Goal: Information Seeking & Learning: Learn about a topic

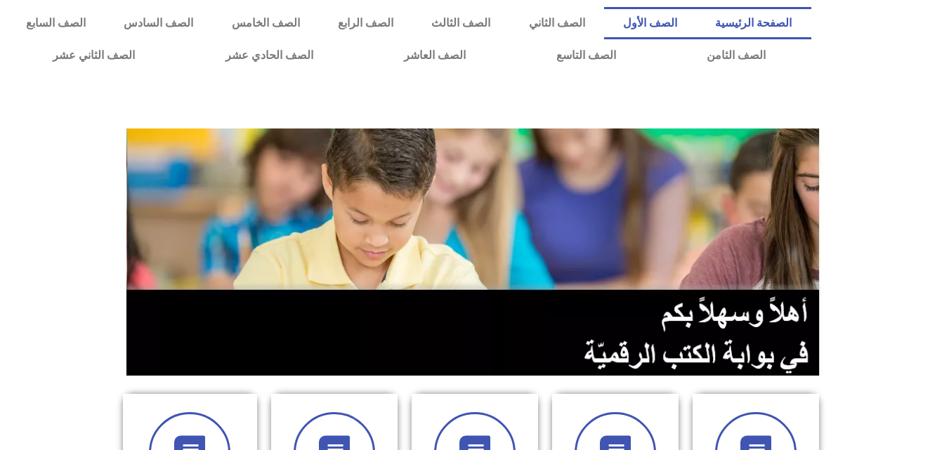
click at [677, 14] on link "الصف الأول" at bounding box center [650, 23] width 92 height 32
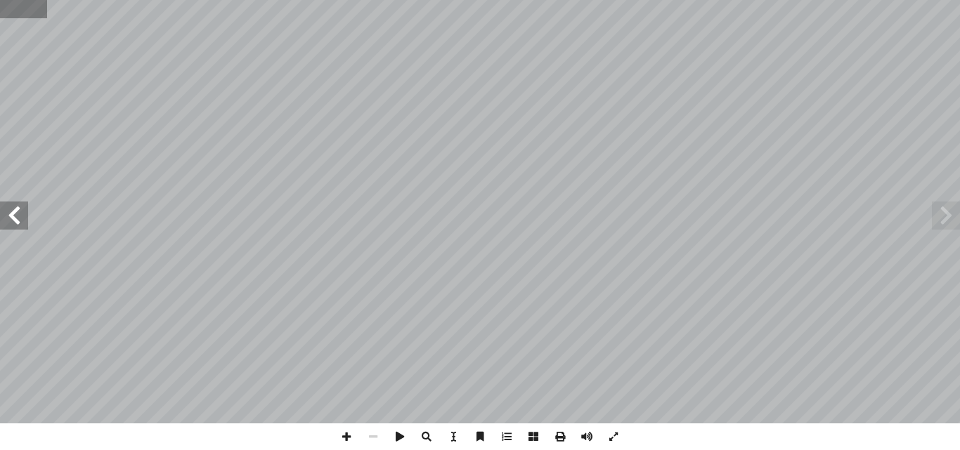
click at [11, 16] on input "text" at bounding box center [23, 9] width 47 height 18
type input "**"
click at [7, 212] on span at bounding box center [14, 216] width 28 height 28
click at [4, 216] on span at bounding box center [14, 216] width 28 height 28
click at [19, 223] on span at bounding box center [14, 216] width 28 height 28
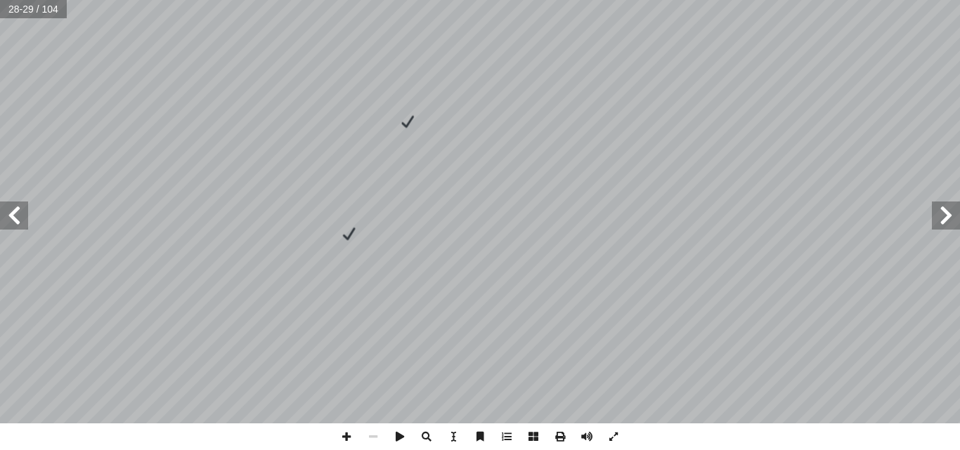
click at [17, 220] on span at bounding box center [14, 216] width 28 height 28
click at [947, 214] on span at bounding box center [946, 216] width 28 height 28
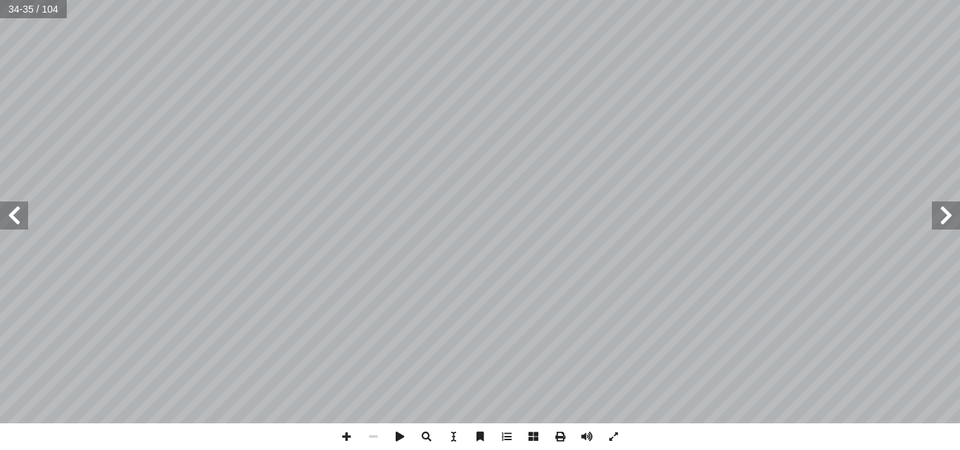
click at [947, 214] on span at bounding box center [946, 216] width 28 height 28
click at [505, 433] on span at bounding box center [506, 437] width 27 height 27
